Goal: Task Accomplishment & Management: Complete application form

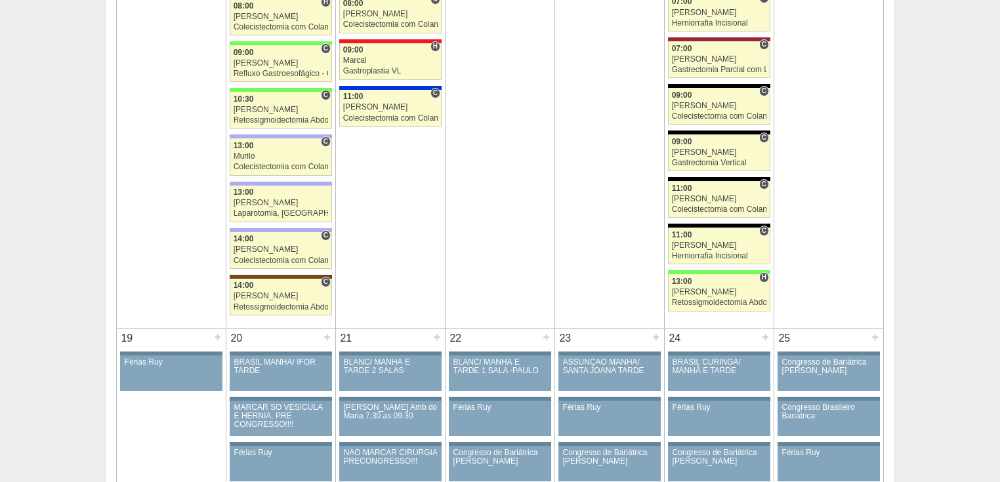
scroll to position [1470, 0]
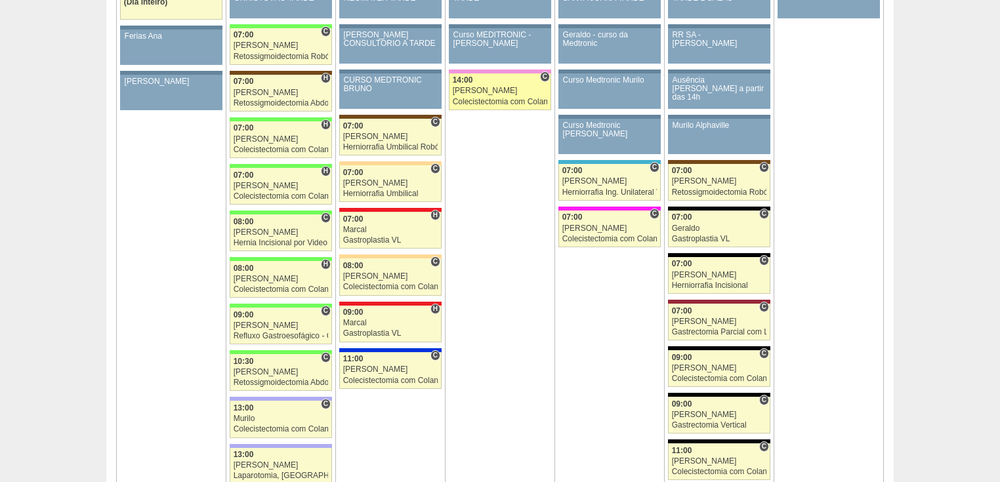
click at [499, 98] on div "Colecistectomia com Colangiografia VL" at bounding box center [500, 102] width 95 height 9
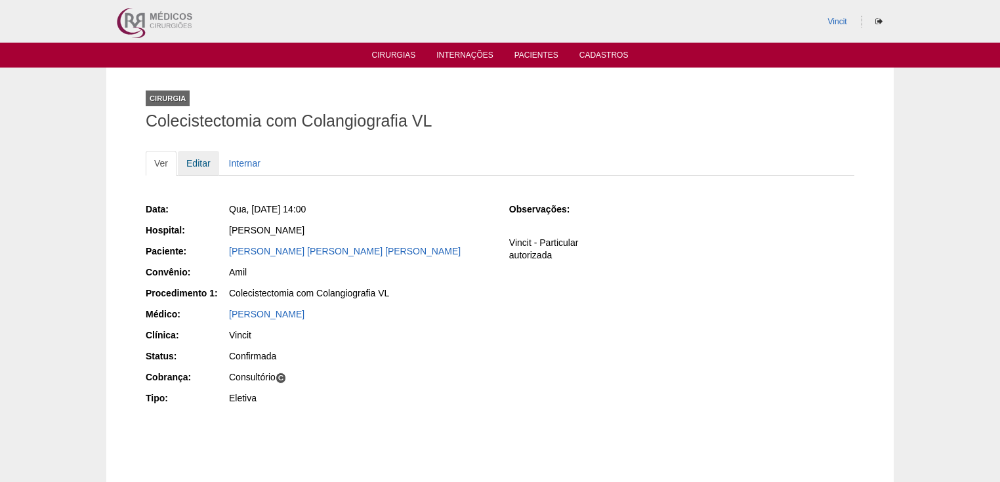
click at [203, 165] on link "Editar" at bounding box center [198, 163] width 41 height 25
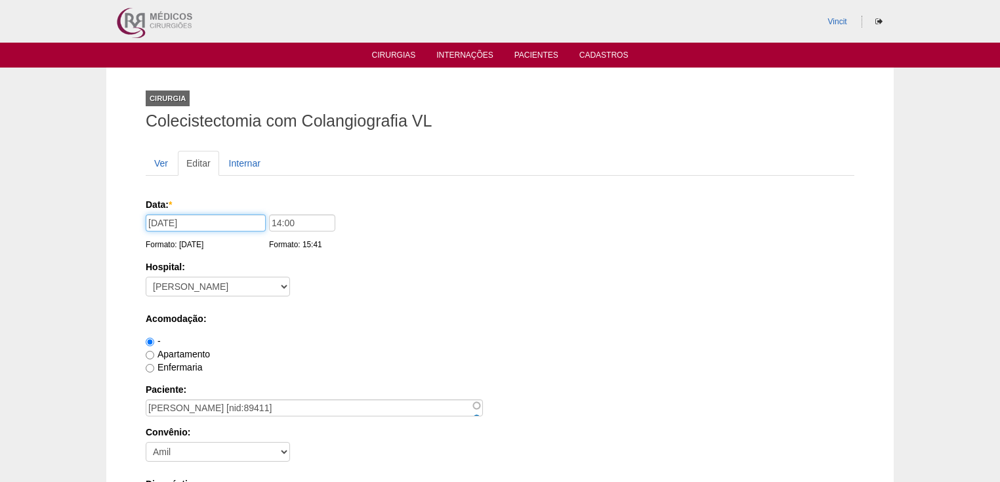
click at [215, 226] on input "15/10/2025" at bounding box center [206, 223] width 120 height 17
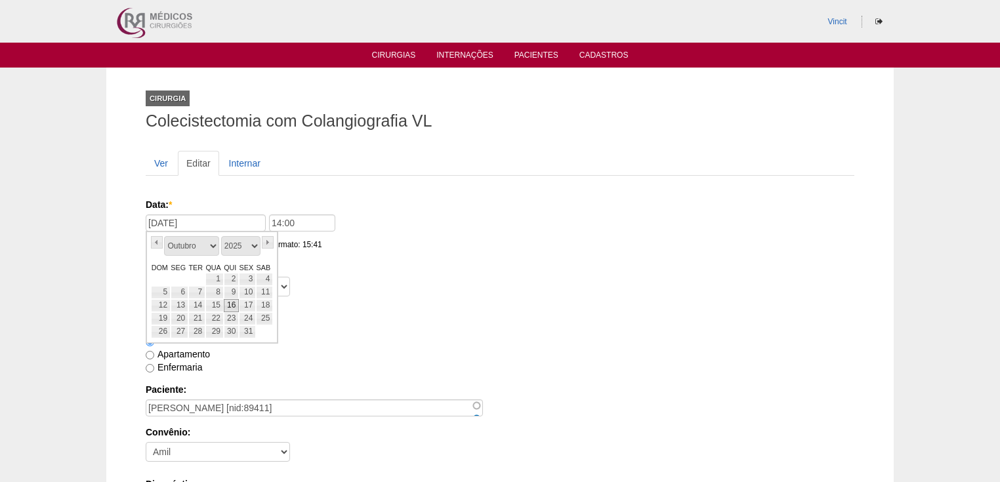
click at [234, 304] on link "16" at bounding box center [231, 305] width 15 height 13
type input "16/10/2025"
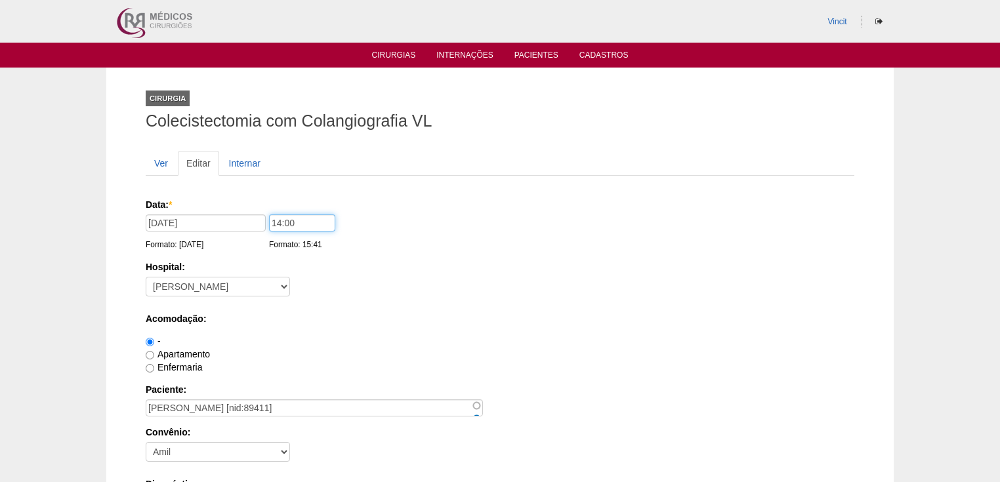
click at [281, 222] on input "14:00" at bounding box center [302, 223] width 66 height 17
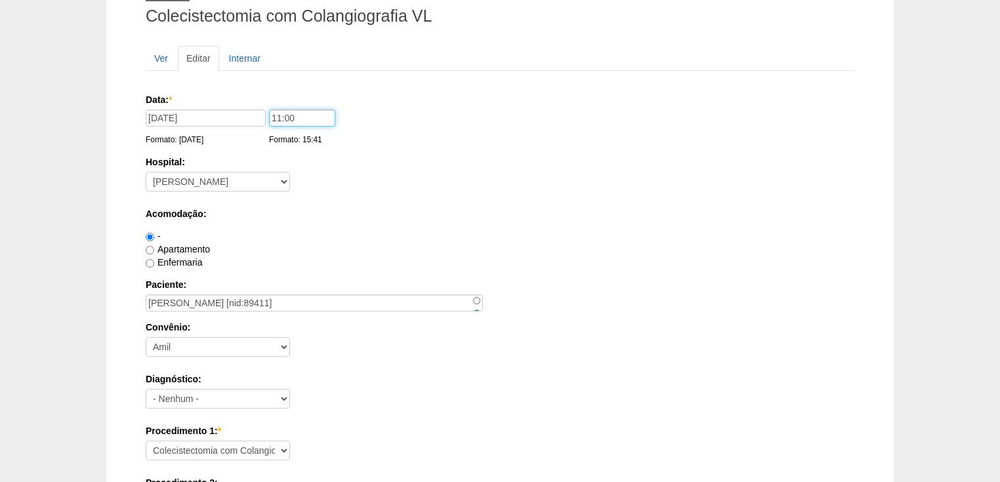
scroll to position [210, 0]
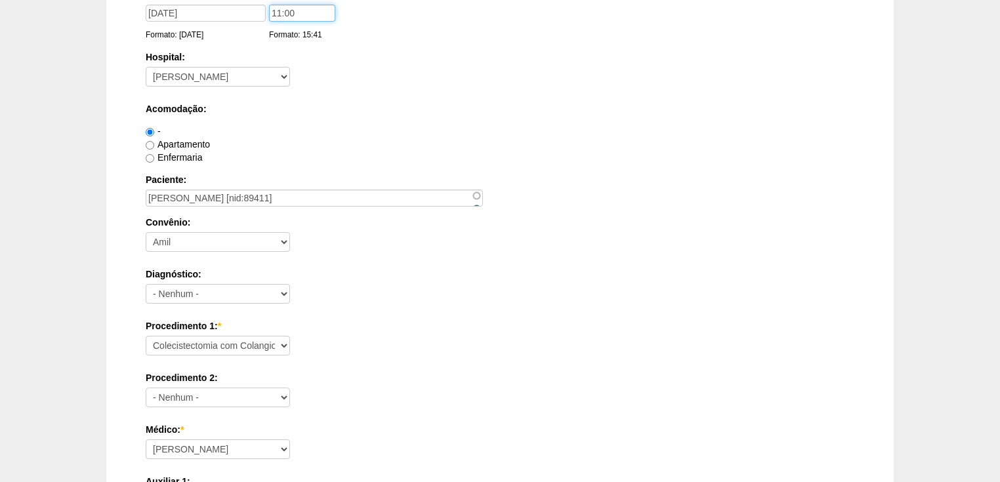
type input "11:00"
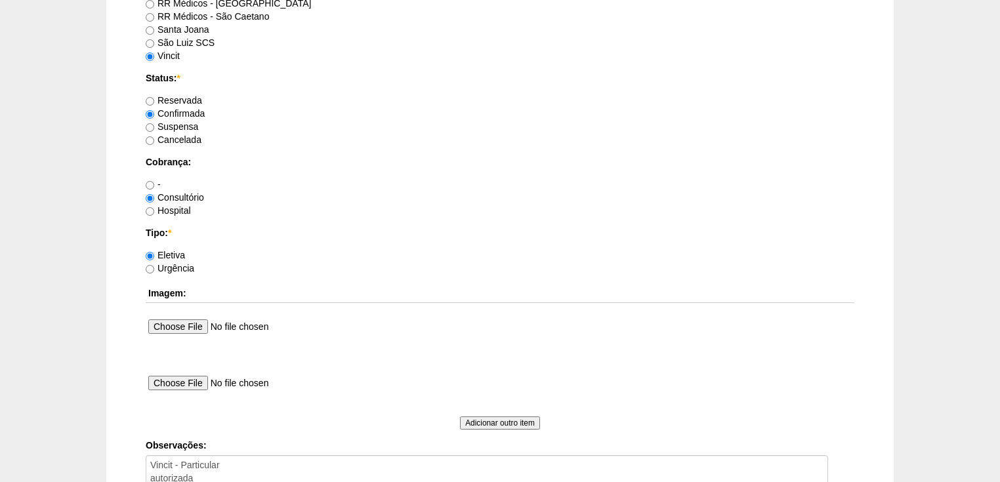
scroll to position [1206, 0]
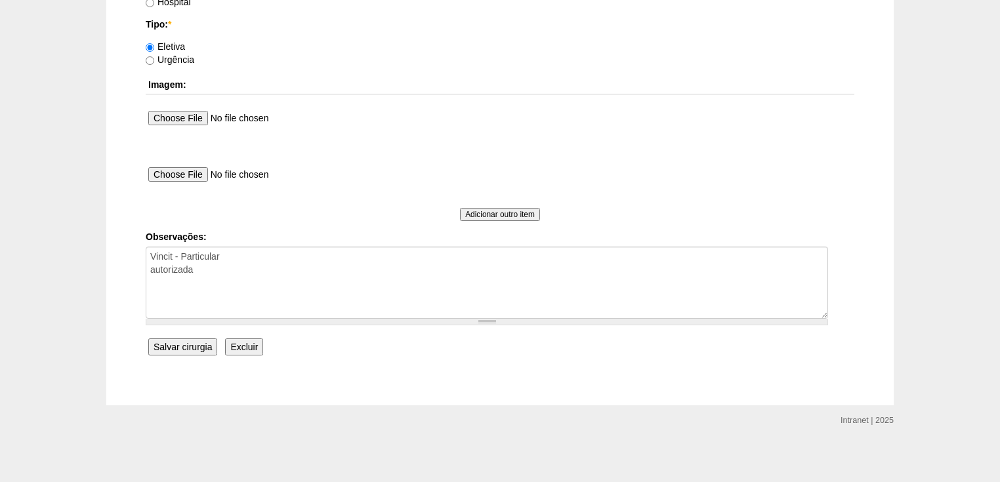
click at [175, 342] on input "Salvar cirurgia" at bounding box center [182, 347] width 69 height 17
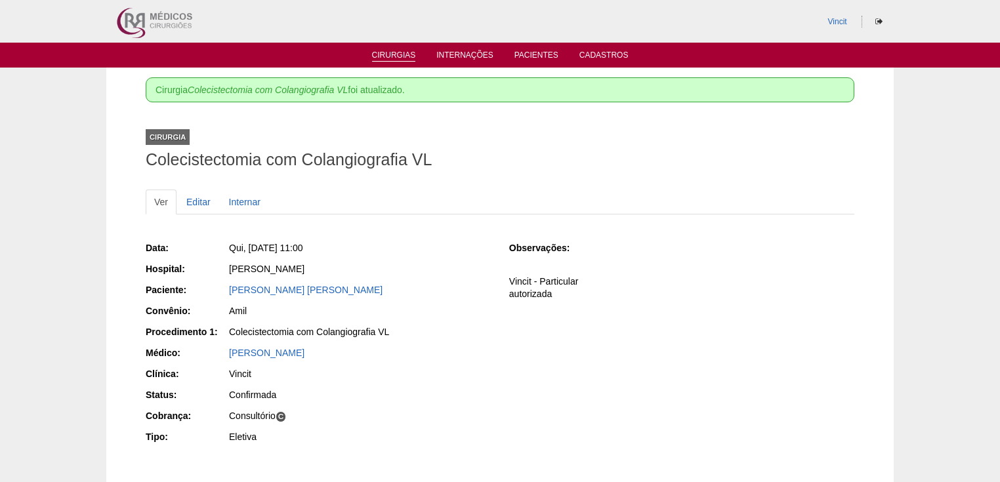
click at [399, 55] on link "Cirurgias" at bounding box center [394, 56] width 44 height 11
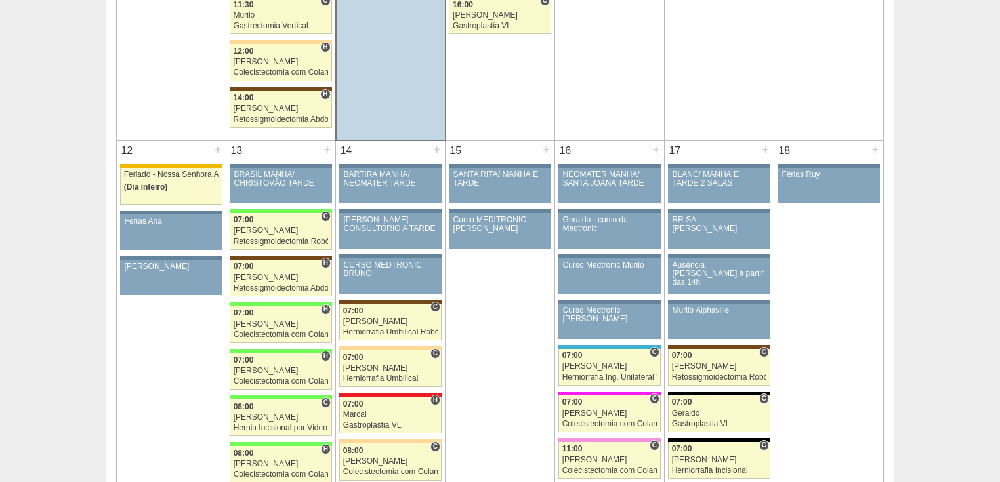
scroll to position [1417, 0]
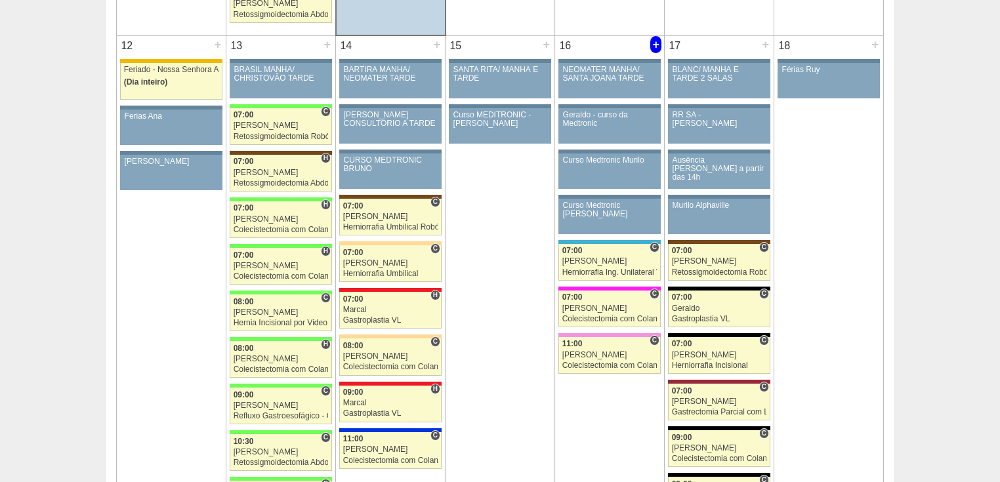
click at [656, 37] on div "+" at bounding box center [655, 44] width 11 height 17
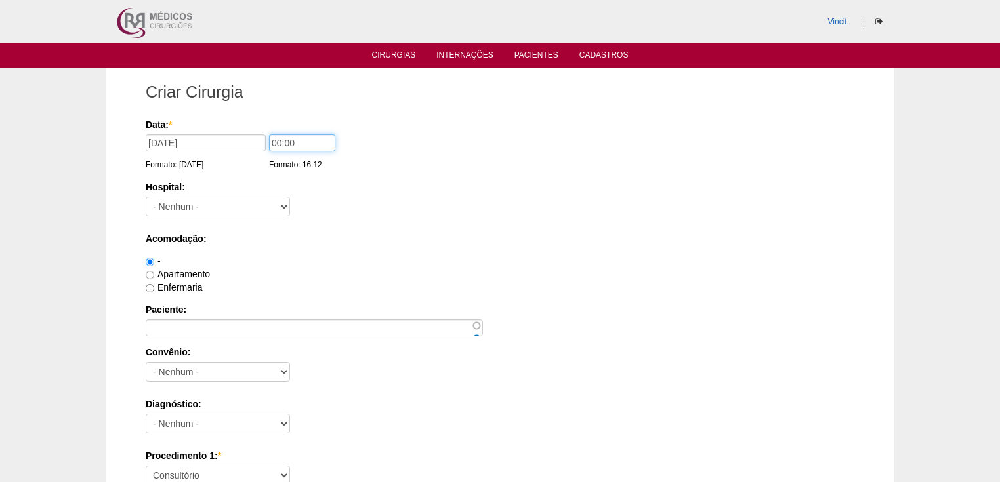
click at [280, 139] on input "00:00" at bounding box center [302, 143] width 66 height 17
type input "07:00"
click at [236, 207] on select "- [GEOGRAPHIC_DATA] - [DATE] [PERSON_NAME] Alvorada América Assunção Bartira Be…" at bounding box center [218, 207] width 144 height 20
click at [146, 197] on select "- Nenhum - 9 de Julho Albert Einstein Alvorada América Assunção Bartira Benefic…" at bounding box center [218, 207] width 144 height 20
click at [209, 202] on select "- Nenhum - 9 de Julho Albert Einstein Alvorada América Assunção Bartira Benefic…" at bounding box center [218, 207] width 144 height 20
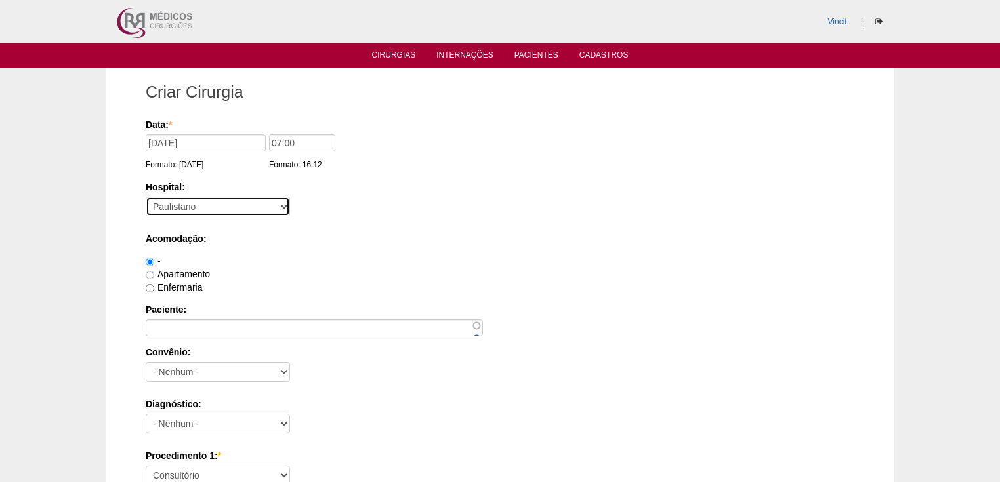
select select "47"
click at [146, 197] on select "- Nenhum - 9 de Julho Albert Einstein Alvorada América Assunção Bartira Benefic…" at bounding box center [218, 207] width 144 height 20
click at [152, 271] on input "Apartamento" at bounding box center [150, 275] width 9 height 9
radio input "true"
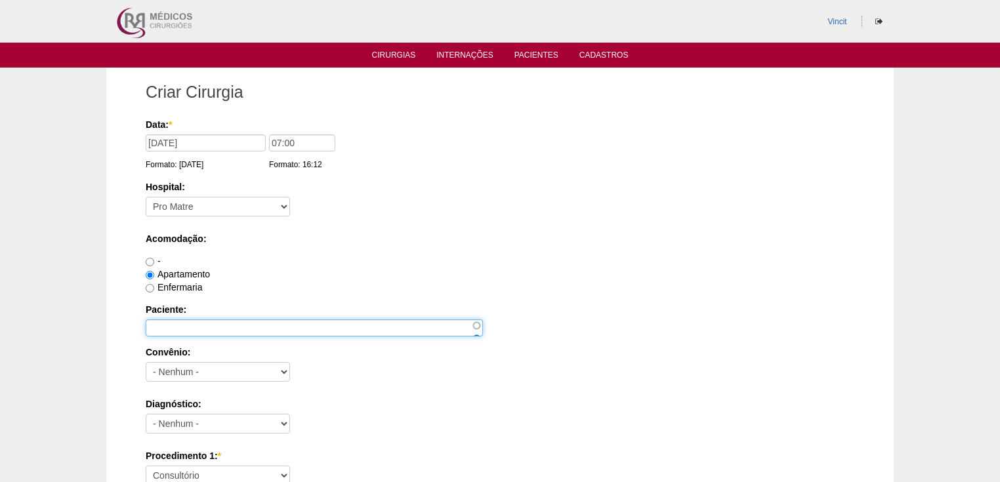
click at [168, 327] on input "Paciente:" at bounding box center [314, 328] width 337 height 17
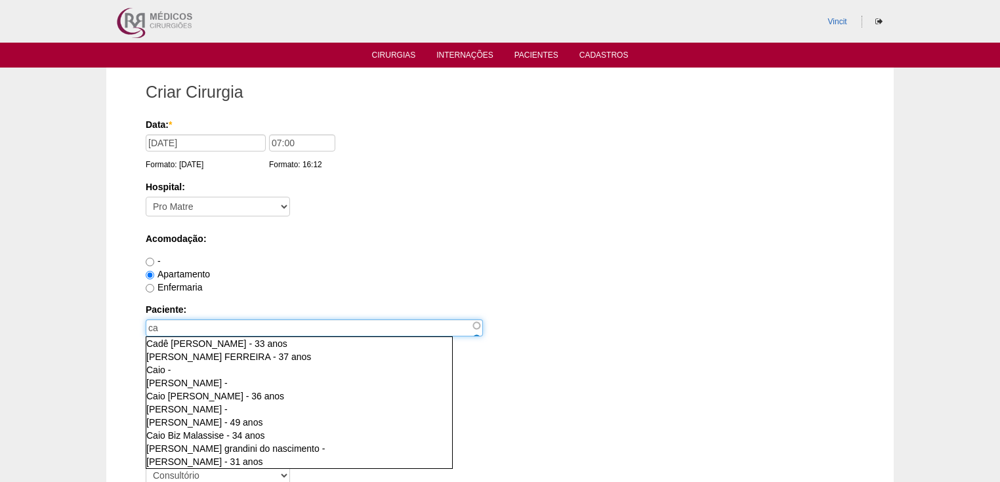
type input "c"
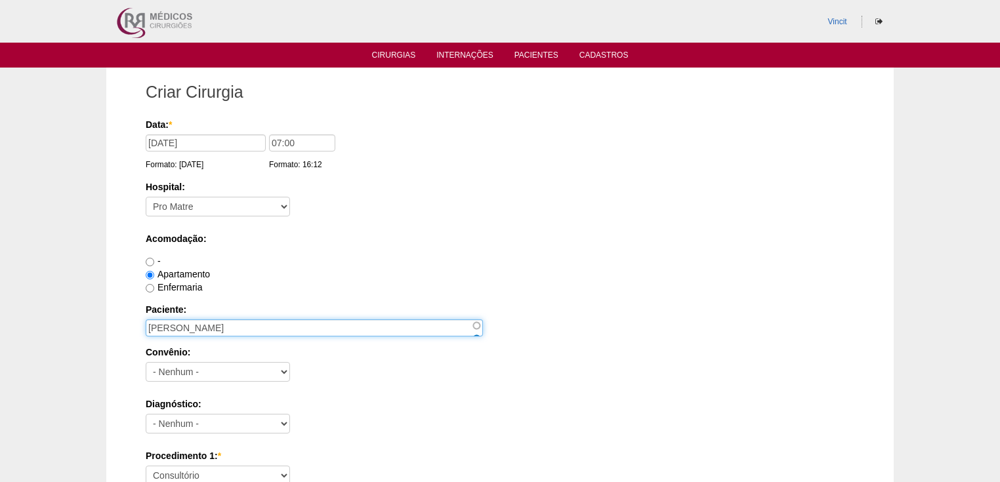
type input "[PERSON_NAME]"
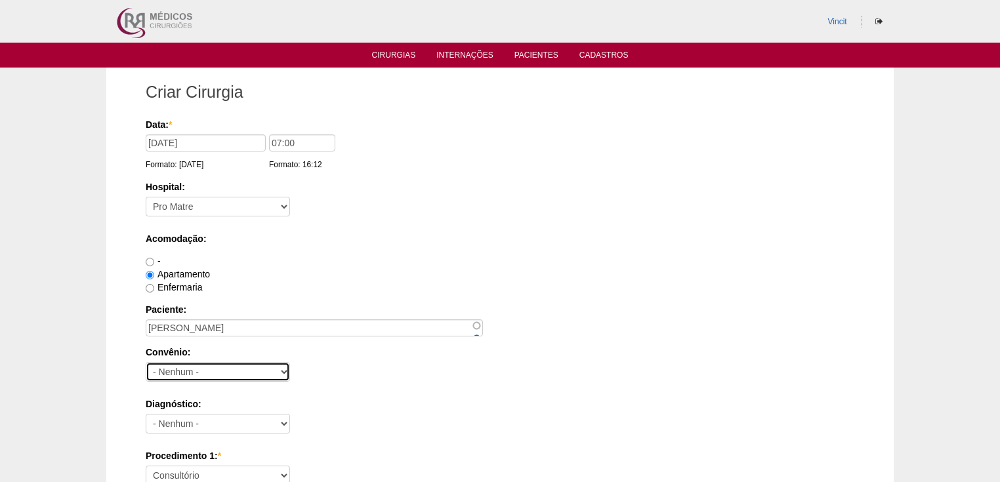
click at [171, 367] on select "- Nenhum - Abet Afresp Allianz Amil Blue Life Caasp Cabesp Caixa de Pensões Car…" at bounding box center [218, 372] width 144 height 20
select select "9803"
click at [146, 362] on select "- Nenhum - Abet Afresp Allianz Amil Blue Life Caasp Cabesp Caixa de Pensões Car…" at bounding box center [218, 372] width 144 height 20
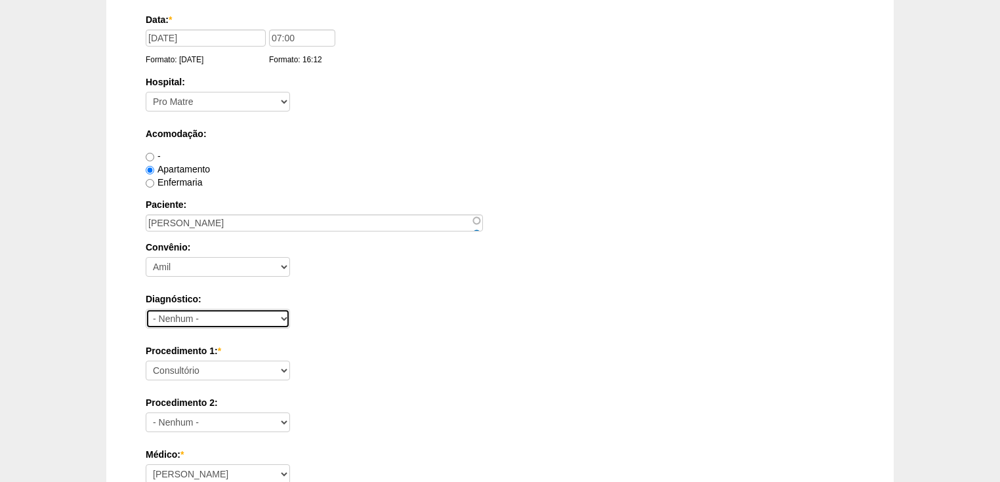
click at [163, 318] on select "- Nenhum - Abdome Agudo Abscesso Hepático Abscesso Perianal Abscesso Peritoneal…" at bounding box center [218, 319] width 144 height 20
select select "3897"
click at [146, 309] on select "- Nenhum - Abdome Agudo Abscesso Hepático Abscesso Perianal Abscesso Peritoneal…" at bounding box center [218, 319] width 144 height 20
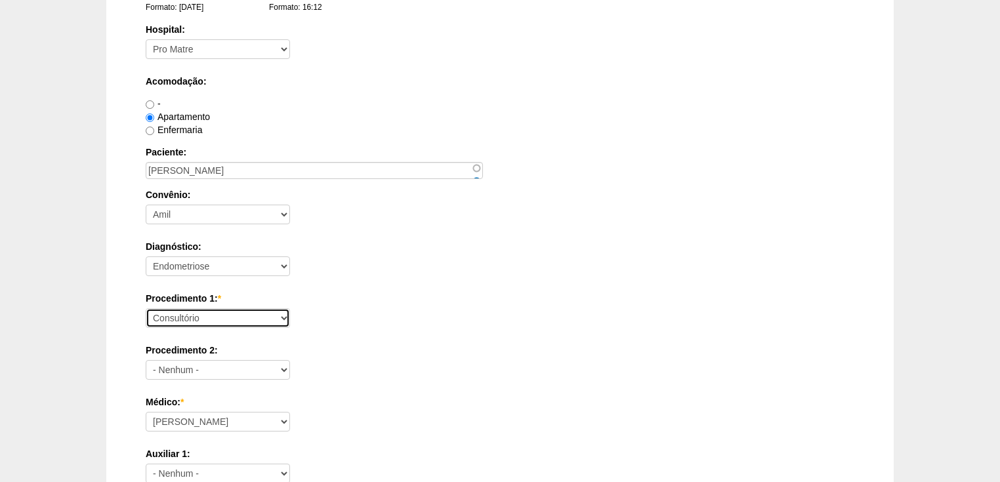
click at [160, 317] on select "Consultório Abscesso Hepático - Drenagem Abscesso perianal Amputação Abdômino P…" at bounding box center [218, 318] width 144 height 20
select select "31203"
click at [146, 308] on select "Consultório Abscesso Hepático - Drenagem Abscesso perianal Amputação Abdômino P…" at bounding box center [218, 318] width 144 height 20
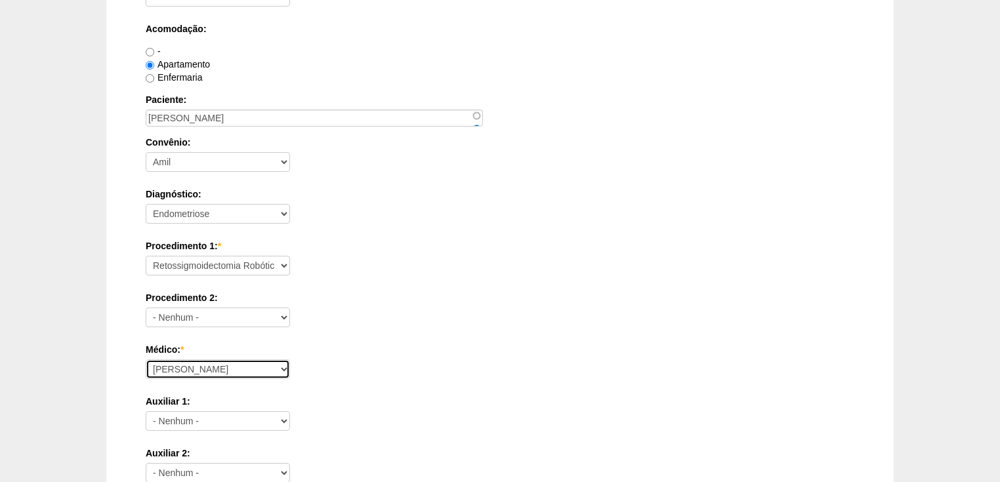
click at [155, 369] on select "Ana Paula Bruno Felipe Rossi Geraldo Igor Benevides Isabella Juliana Luiz Guilh…" at bounding box center [218, 370] width 144 height 20
select select "22"
click at [146, 360] on select "Ana Paula Bruno Felipe Rossi Geraldo Igor Benevides Isabella Juliana Luiz Guilh…" at bounding box center [218, 370] width 144 height 20
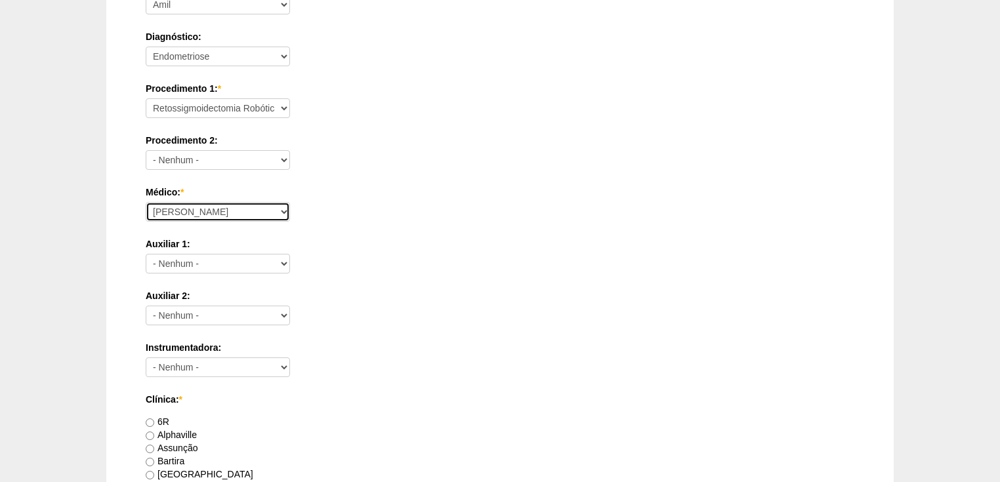
scroll to position [525, 0]
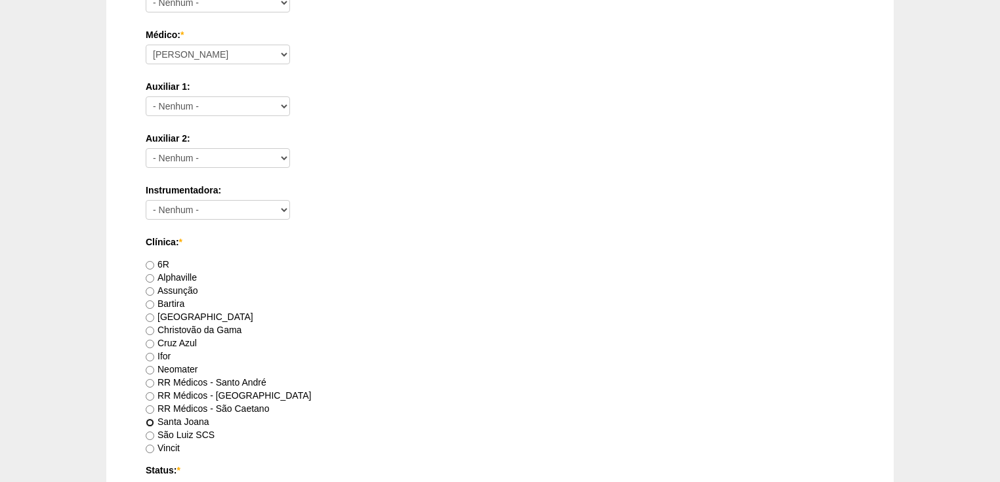
click at [152, 421] on input "Santa Joana" at bounding box center [150, 423] width 9 height 9
radio input "true"
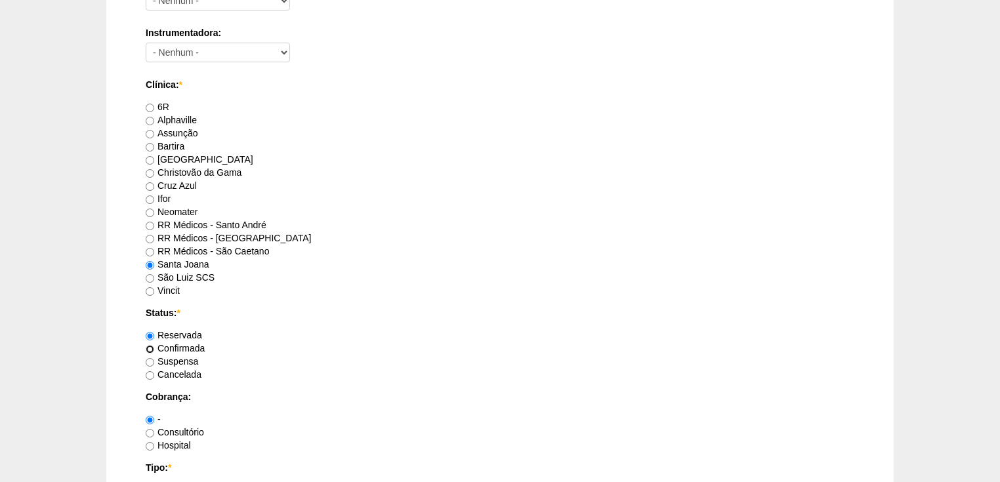
click at [147, 346] on input "Confirmada" at bounding box center [150, 349] width 9 height 9
radio input "true"
click at [149, 432] on input "Consultório" at bounding box center [150, 433] width 9 height 9
radio input "true"
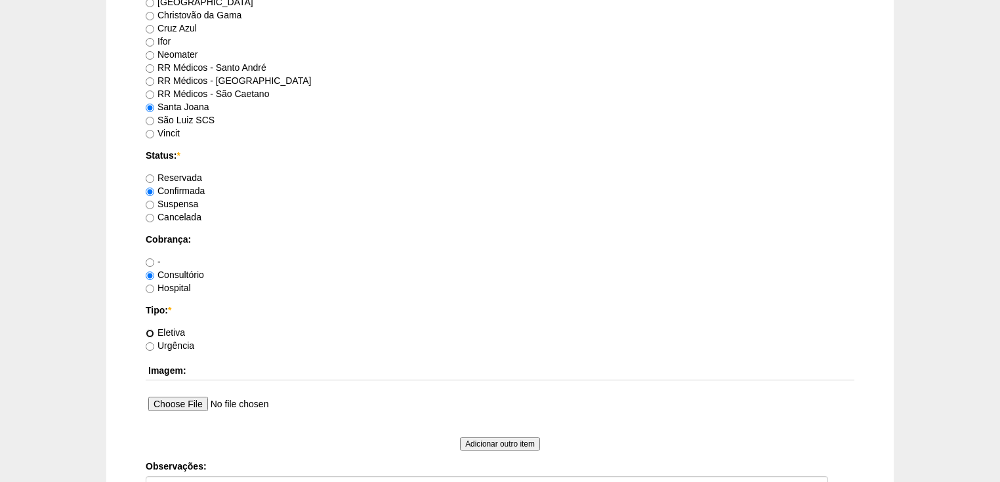
click at [151, 329] on input "Eletiva" at bounding box center [150, 333] width 9 height 9
radio input "true"
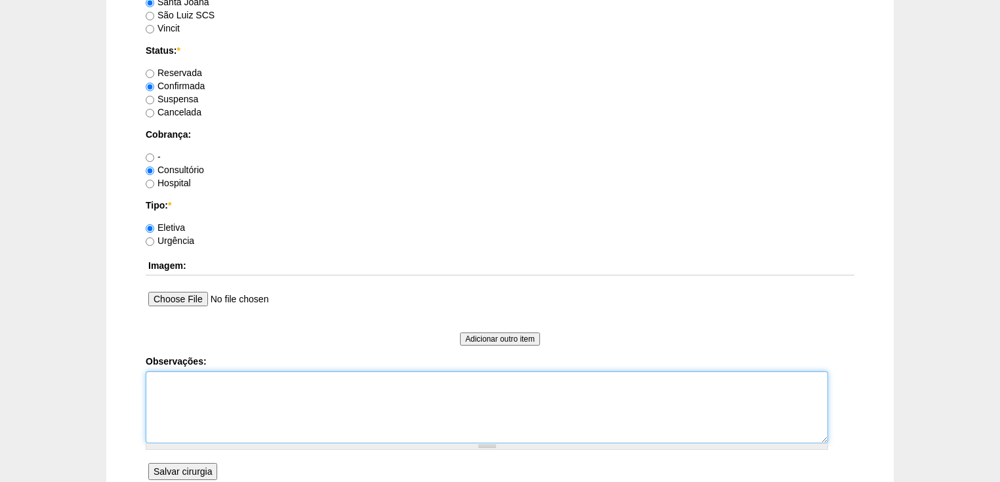
click at [176, 386] on textarea "Observações:" at bounding box center [487, 407] width 682 height 72
type textarea "v"
click at [190, 394] on textarea "Vincit - Particular Dr Fabio - Faturada" at bounding box center [487, 407] width 682 height 72
click at [273, 396] on textarea "Vincit - Particular Dr Fabio - sego - Faturada" at bounding box center [487, 407] width 682 height 72
type textarea "Vincit - Particular Dr Fabio - sego - Faturada autorizada"
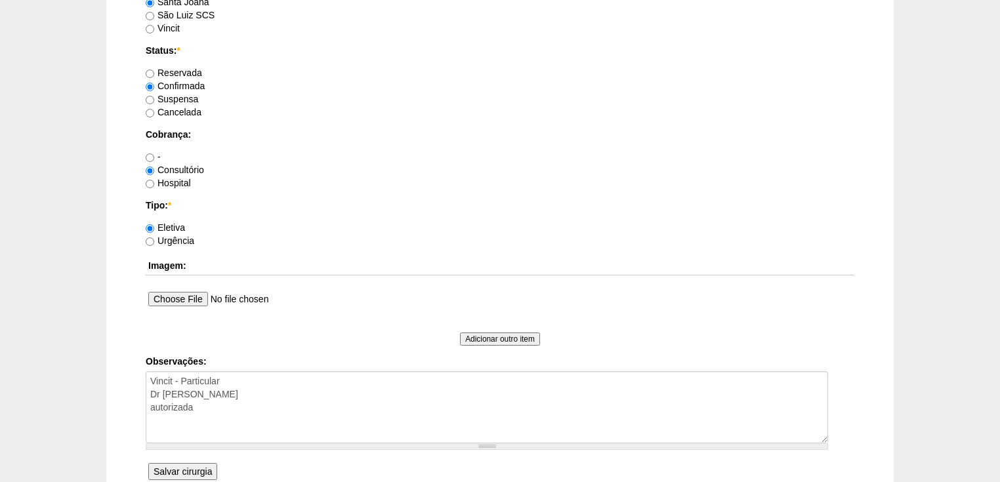
click at [183, 472] on input "Salvar cirurgia" at bounding box center [182, 471] width 69 height 17
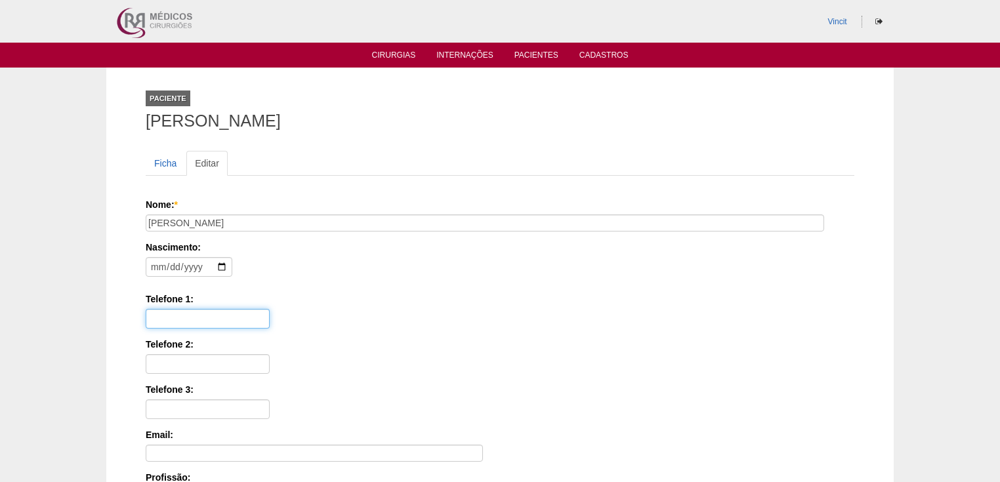
click at [171, 317] on input "Telefone 1:" at bounding box center [208, 319] width 124 height 20
paste input "(11) 99640-3649"
type input "(11) 99640-3649"
click at [156, 262] on input "date" at bounding box center [189, 267] width 87 height 20
type input "1985-05-16"
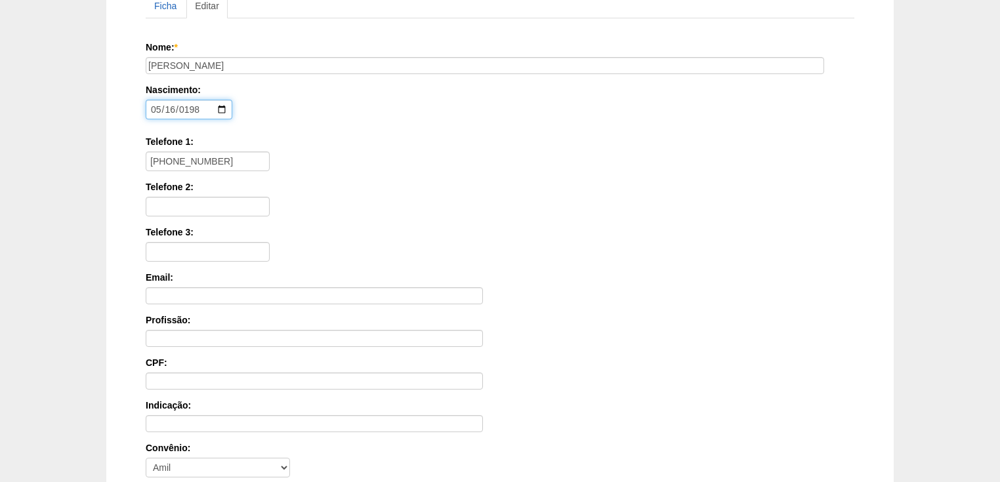
scroll to position [315, 0]
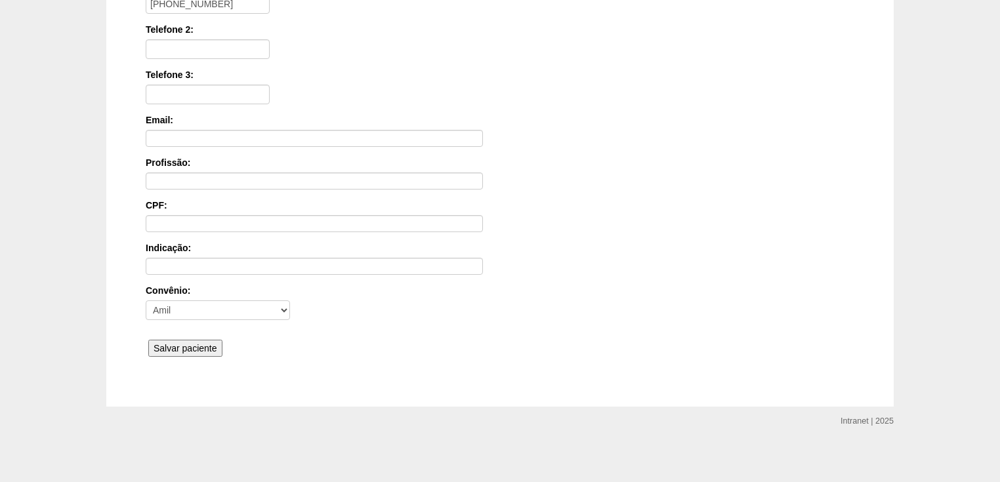
click at [189, 342] on input "Salvar paciente" at bounding box center [185, 348] width 74 height 17
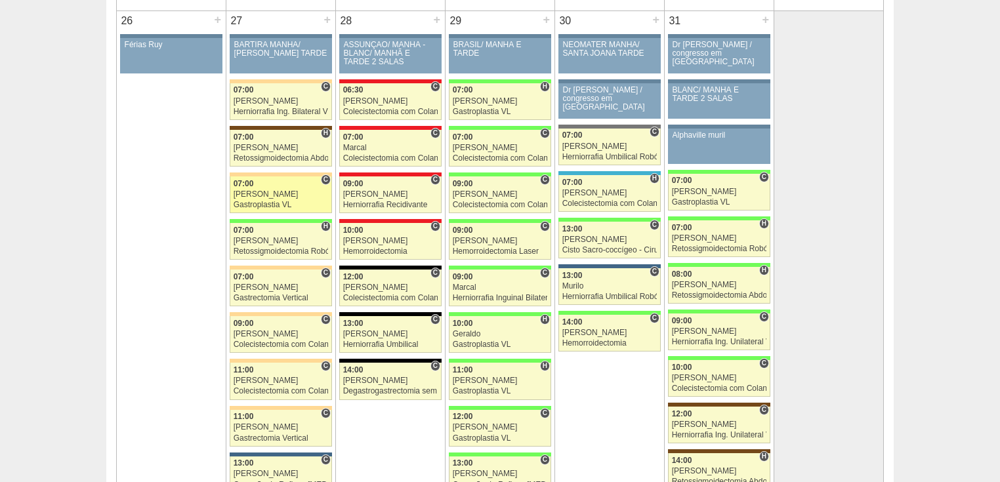
scroll to position [2677, 0]
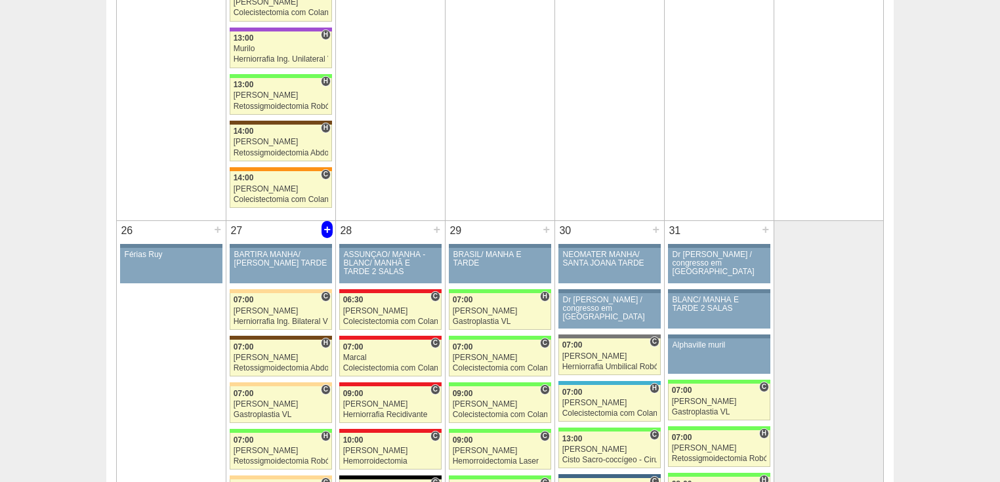
click at [322, 221] on div "+" at bounding box center [327, 229] width 11 height 17
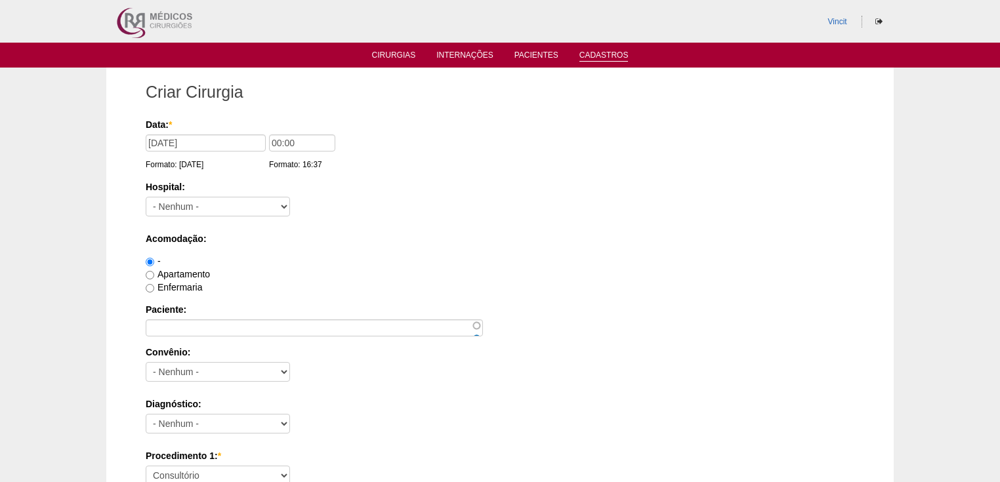
click at [598, 58] on link "Cadastros" at bounding box center [603, 56] width 49 height 11
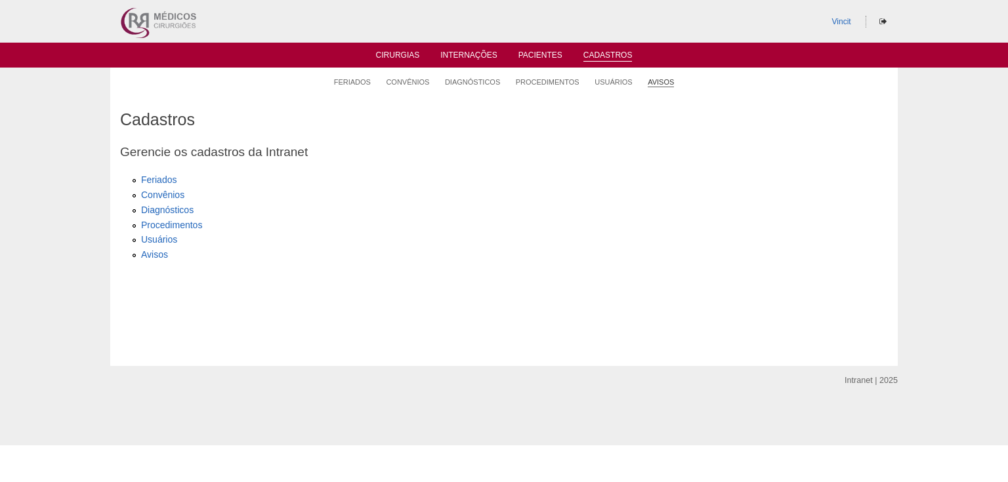
click at [661, 81] on link "Avisos" at bounding box center [661, 82] width 26 height 10
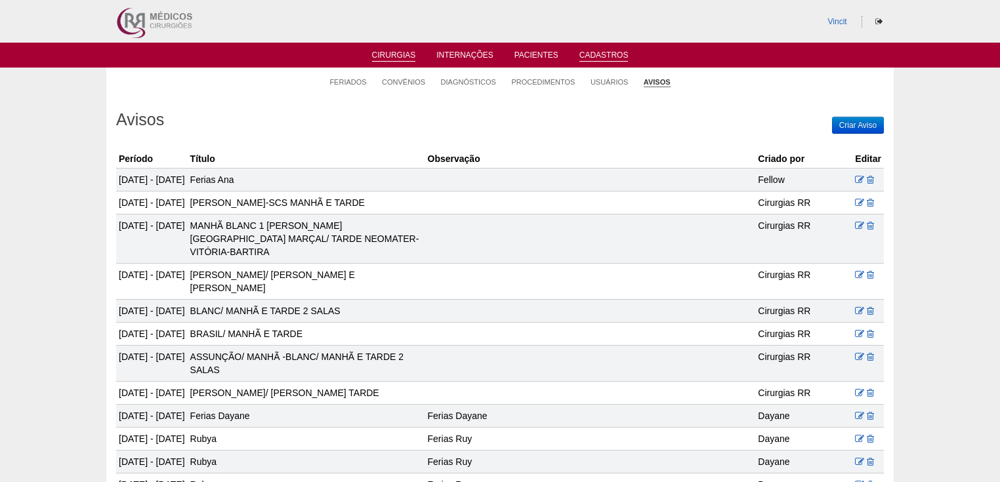
click at [388, 55] on link "Cirurgias" at bounding box center [394, 56] width 44 height 11
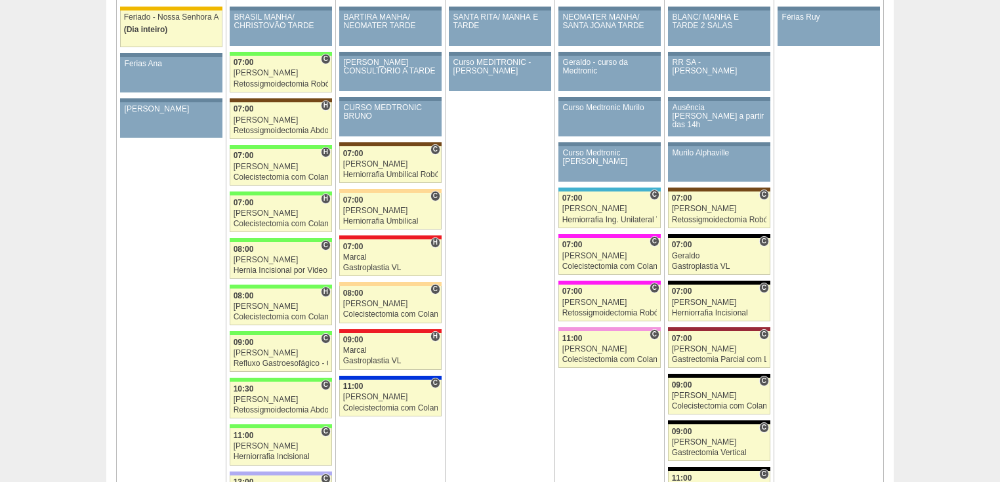
scroll to position [1365, 0]
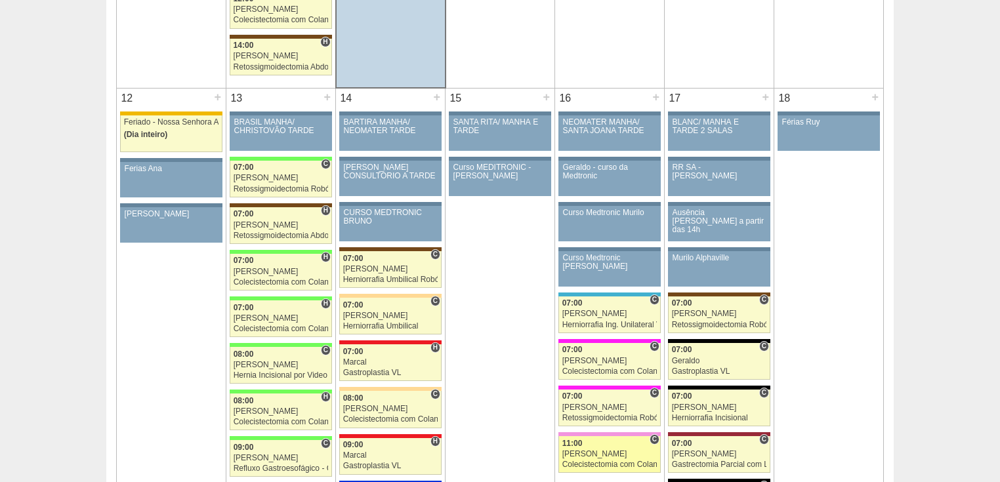
click at [581, 461] on div "Colecistectomia com Colangiografia VL" at bounding box center [609, 465] width 95 height 9
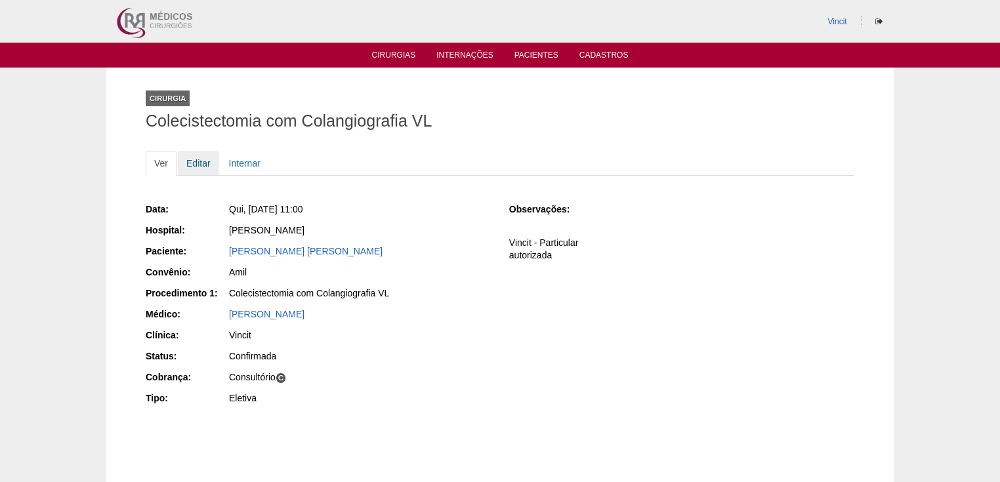
click at [199, 165] on link "Editar" at bounding box center [198, 163] width 41 height 25
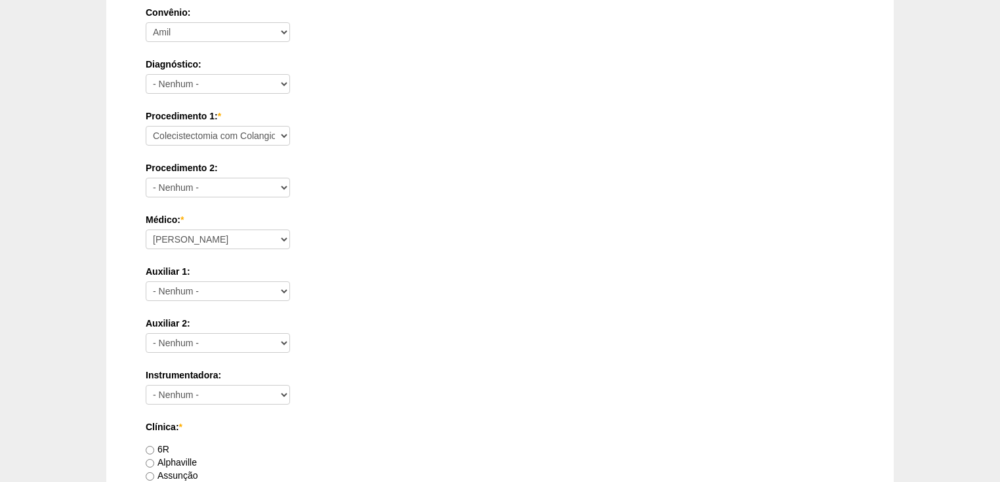
scroll to position [682, 0]
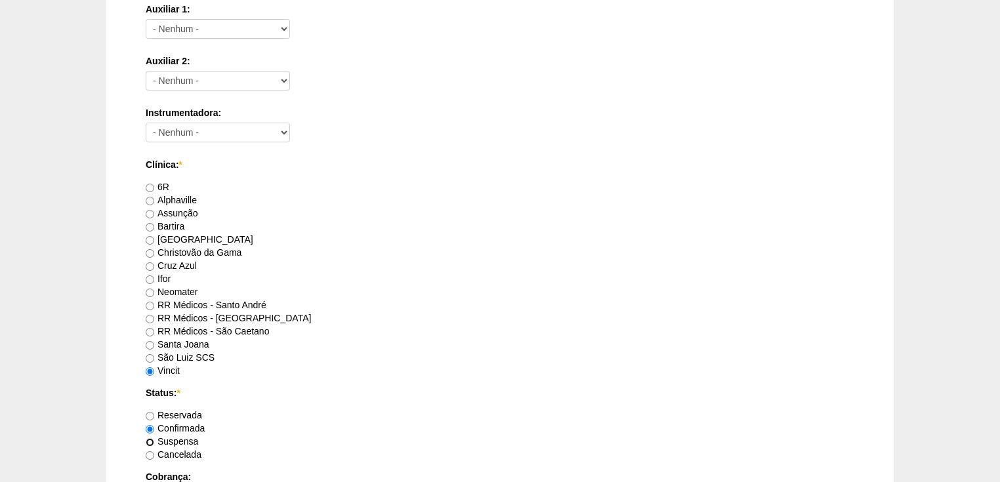
click at [151, 438] on input "Suspensa" at bounding box center [150, 442] width 9 height 9
radio input "true"
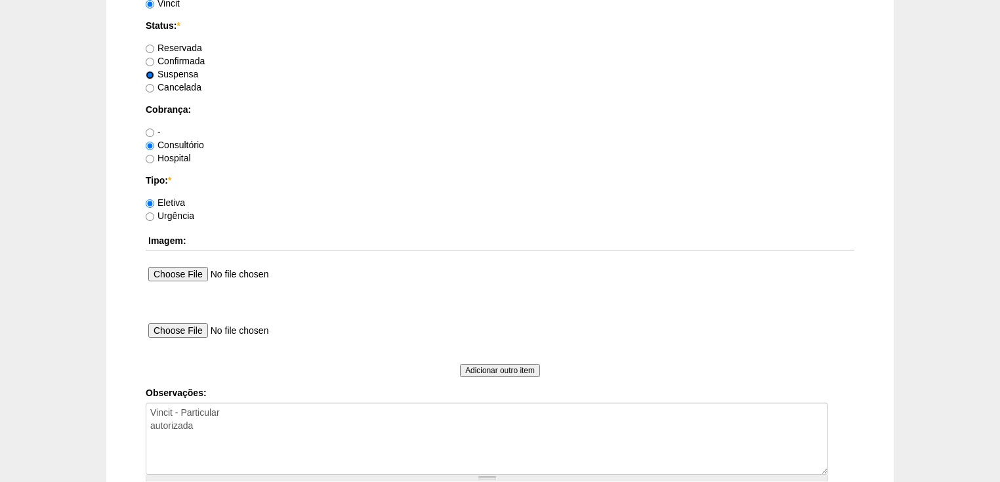
scroll to position [1206, 0]
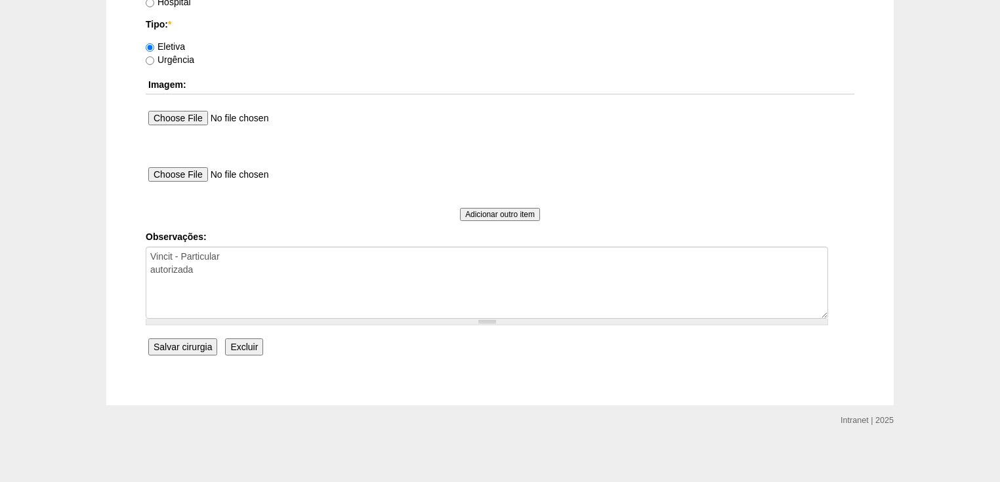
click at [184, 346] on input "Salvar cirurgia" at bounding box center [182, 347] width 69 height 17
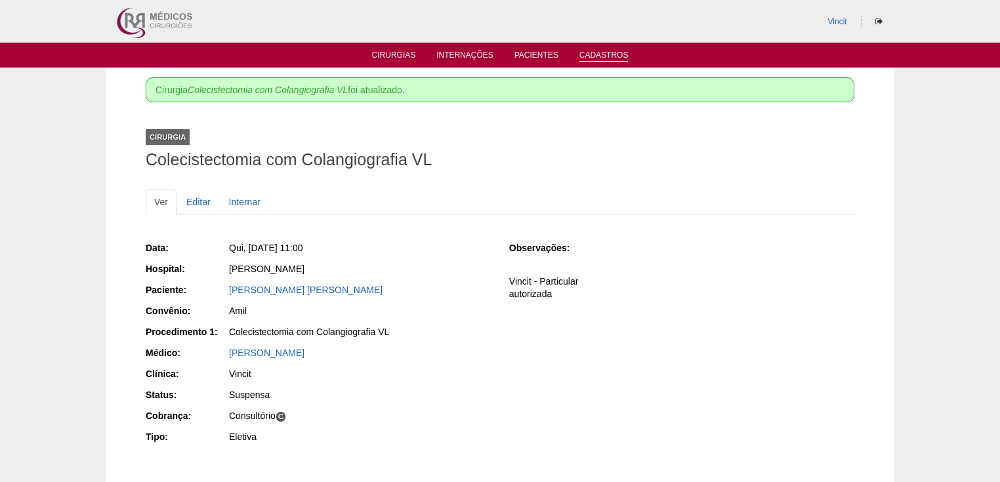
click at [591, 56] on link "Cadastros" at bounding box center [603, 56] width 49 height 11
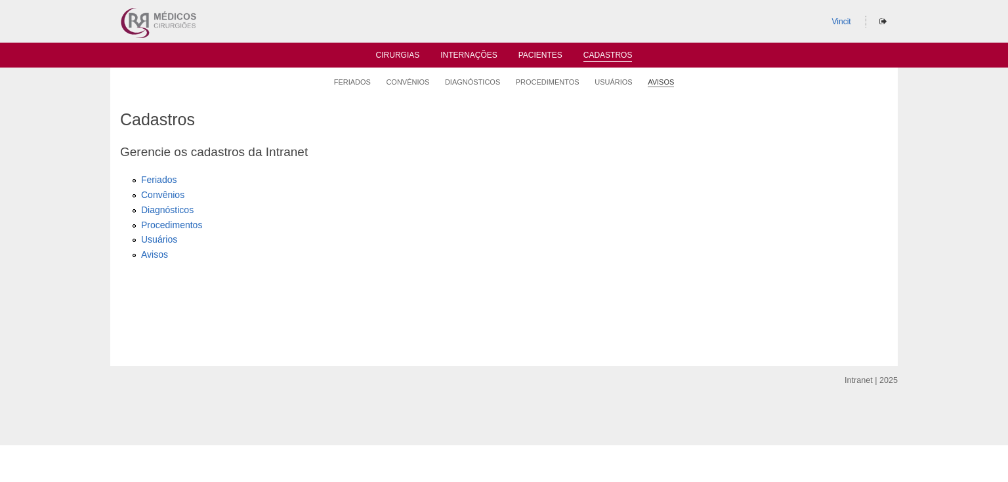
click at [661, 80] on link "Avisos" at bounding box center [661, 82] width 26 height 10
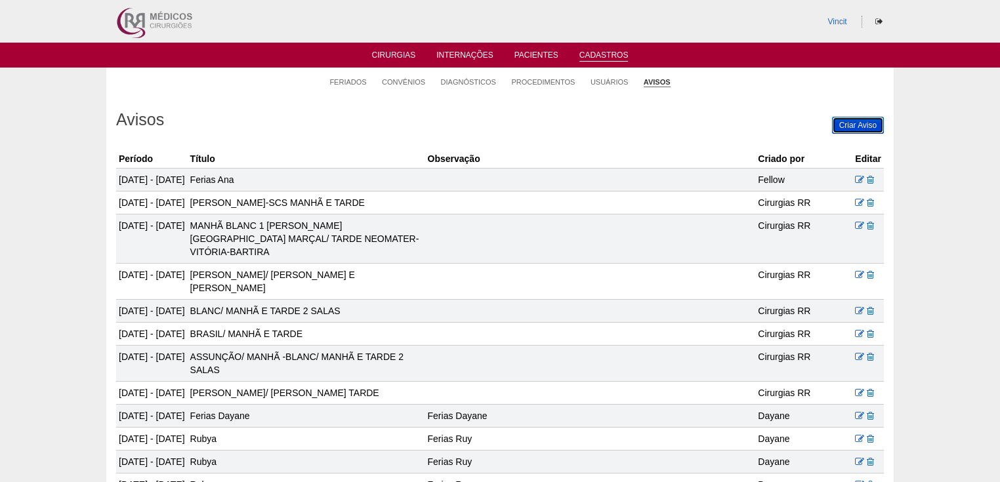
click at [850, 123] on link "Criar Aviso" at bounding box center [858, 125] width 52 height 17
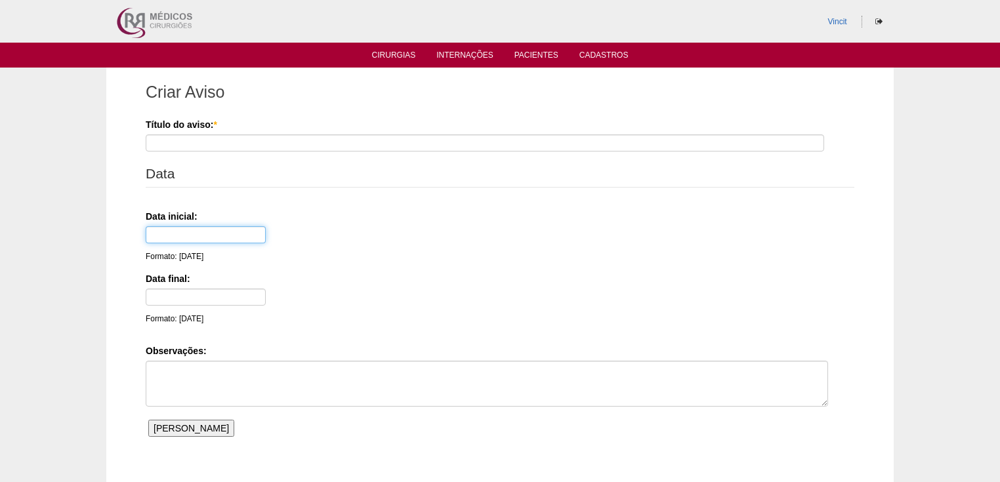
click at [181, 234] on input "text" at bounding box center [206, 234] width 120 height 17
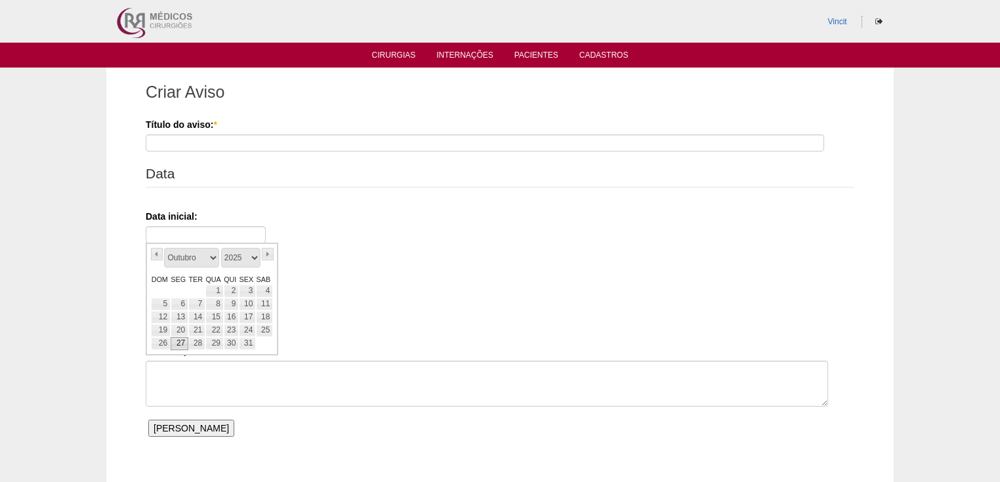
click at [178, 339] on link "27" at bounding box center [180, 343] width 18 height 13
type input "[DATE]"
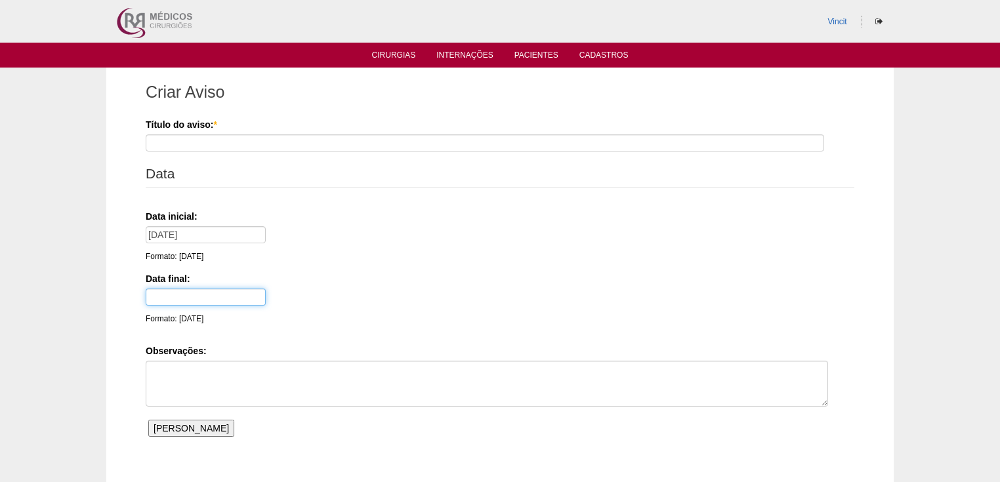
click at [171, 299] on input "text" at bounding box center [206, 297] width 120 height 17
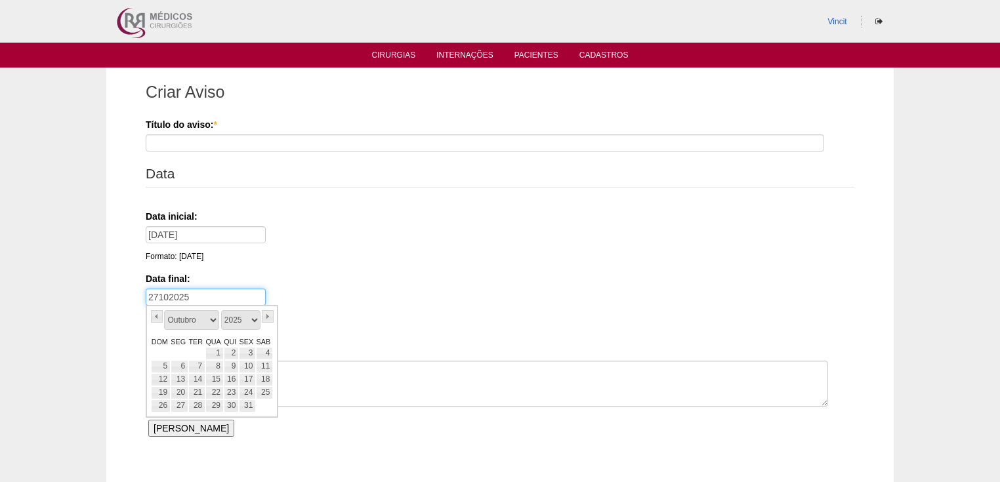
click at [157, 297] on input "27102025" at bounding box center [206, 297] width 120 height 17
click at [174, 405] on link "27" at bounding box center [180, 406] width 18 height 13
type input "[DATE]"
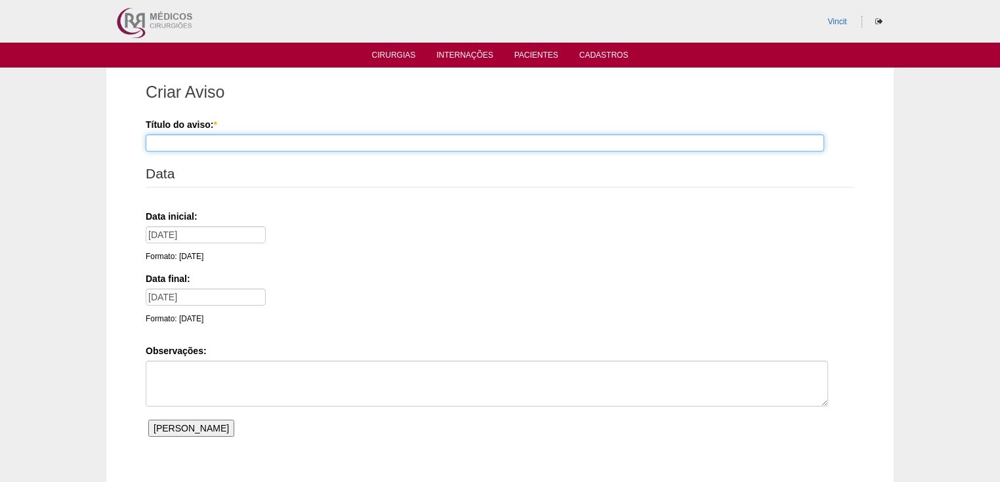
click at [157, 145] on input "Título do aviso: *" at bounding box center [485, 143] width 678 height 17
click at [167, 142] on input "Dr [PERSON_NAME]" at bounding box center [485, 143] width 678 height 17
click at [162, 143] on input "Dr [PERSON_NAME]" at bounding box center [485, 143] width 678 height 17
click at [192, 142] on input "Dr [PERSON_NAME]" at bounding box center [485, 143] width 678 height 17
click at [257, 145] on input "Dr [PERSON_NAME] /consultório" at bounding box center [485, 143] width 678 height 17
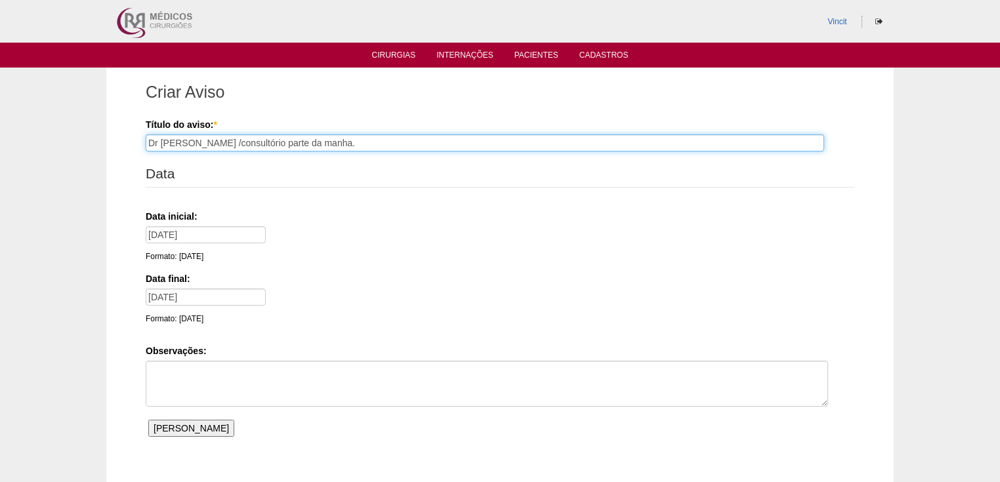
type input "Dr [PERSON_NAME] /consultório parte da manha."
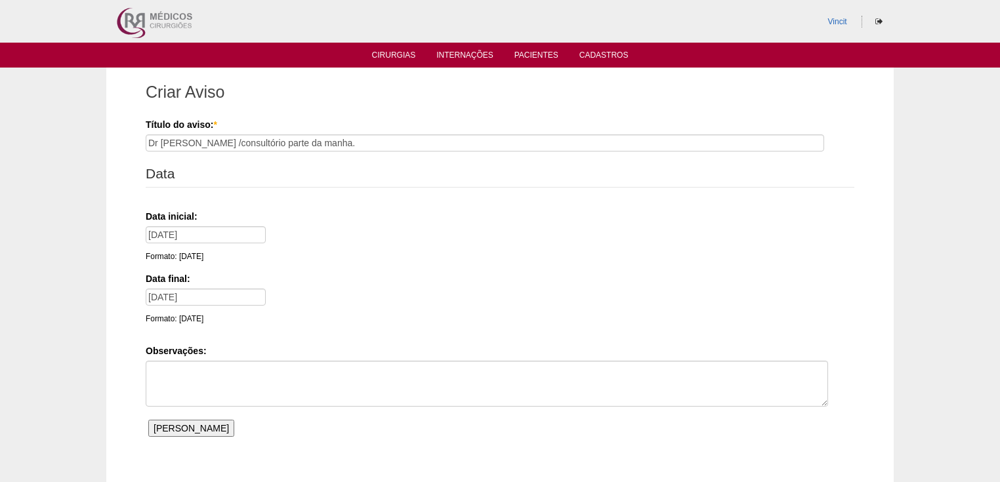
click at [168, 431] on input "Salvar Aviso" at bounding box center [191, 428] width 86 height 17
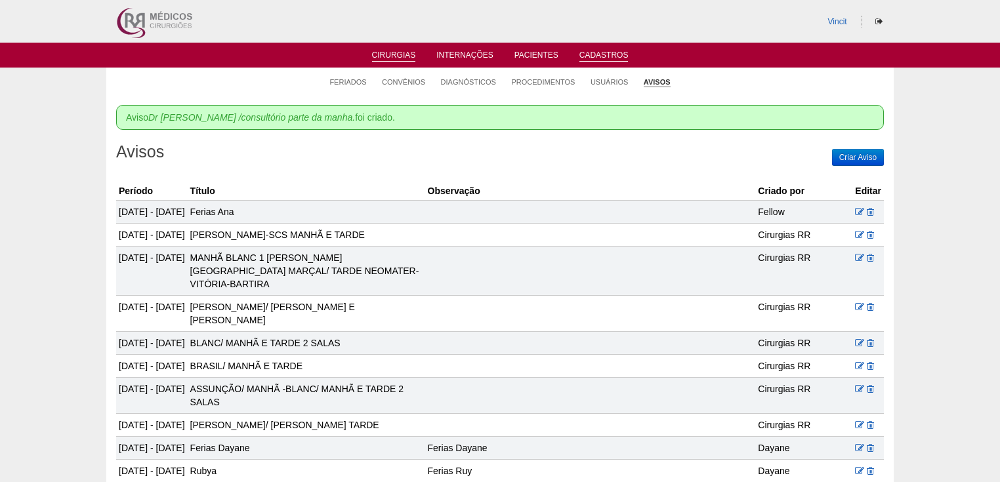
click at [395, 55] on link "Cirurgias" at bounding box center [394, 56] width 44 height 11
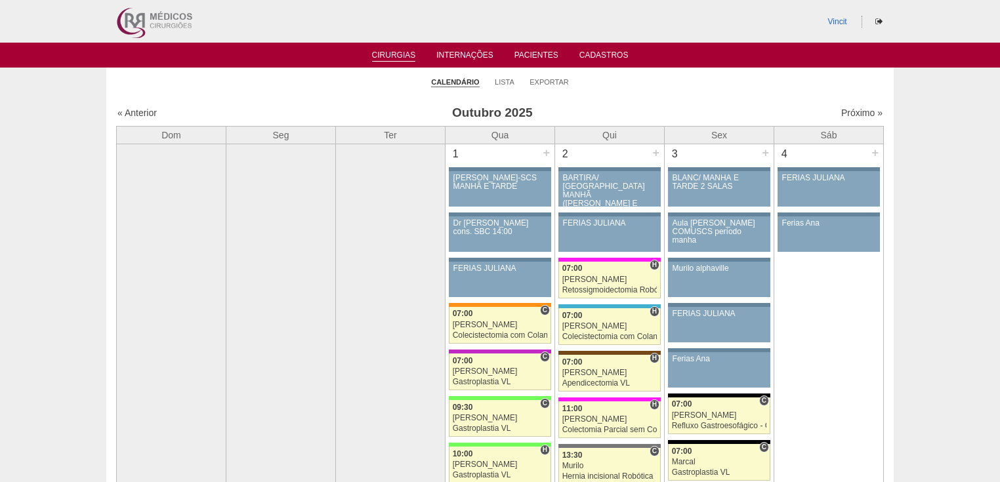
click at [389, 58] on link "Cirurgias" at bounding box center [394, 56] width 44 height 11
click at [601, 56] on link "Cadastros" at bounding box center [603, 56] width 49 height 11
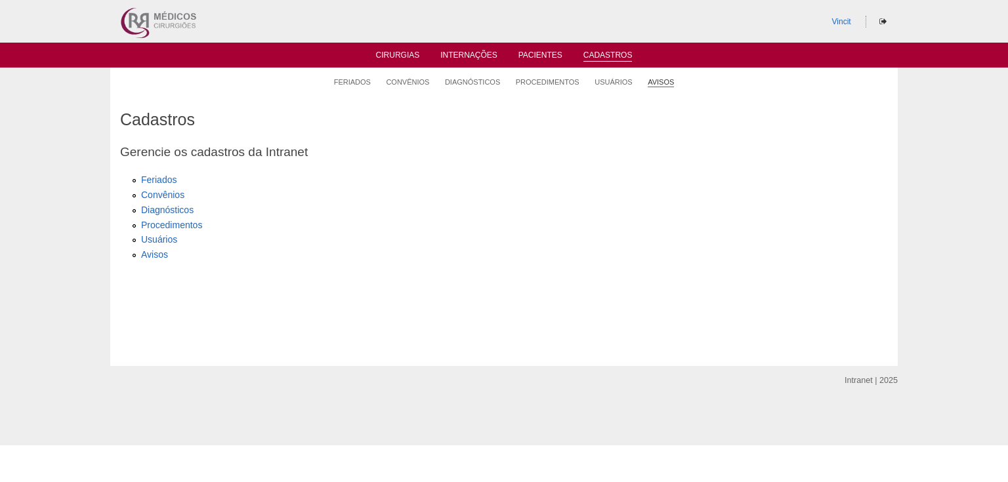
click at [663, 82] on link "Avisos" at bounding box center [661, 82] width 26 height 10
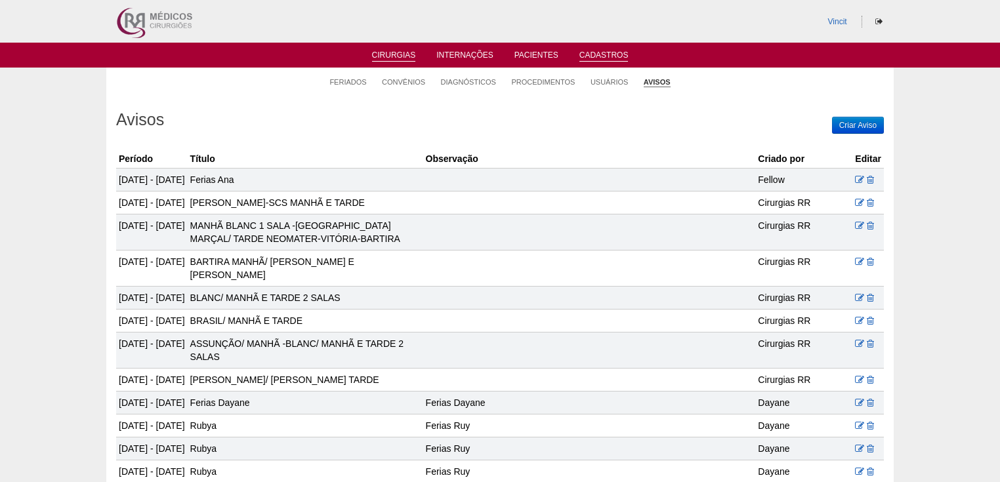
click at [386, 53] on link "Cirurgias" at bounding box center [394, 56] width 44 height 11
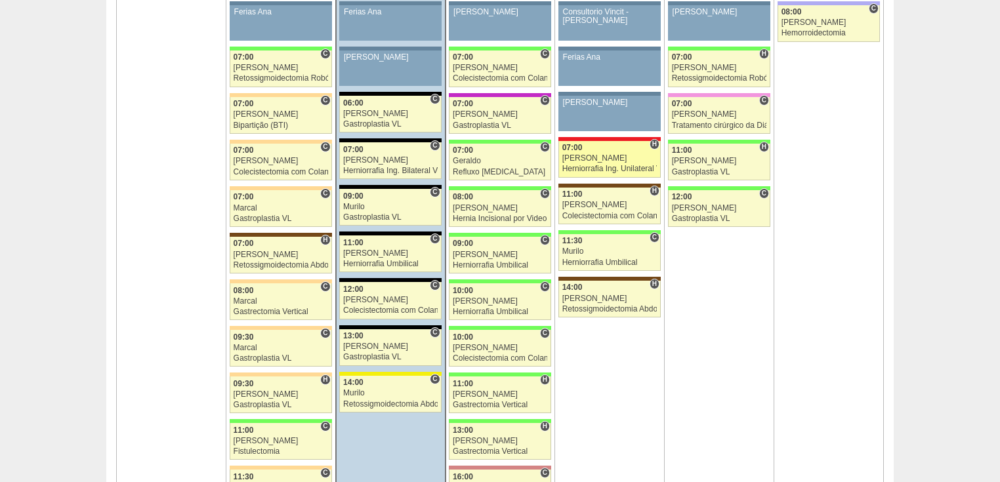
scroll to position [892, 0]
